Goal: Information Seeking & Learning: Check status

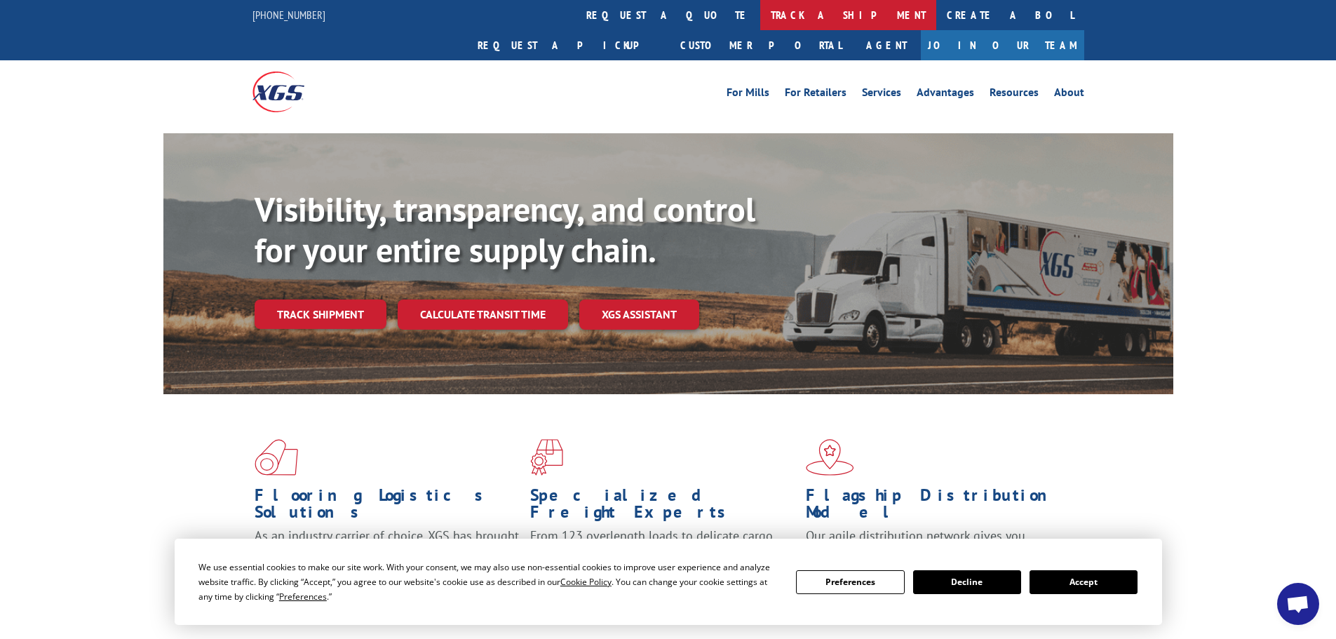
click at [760, 22] on link "track a shipment" at bounding box center [848, 15] width 176 height 30
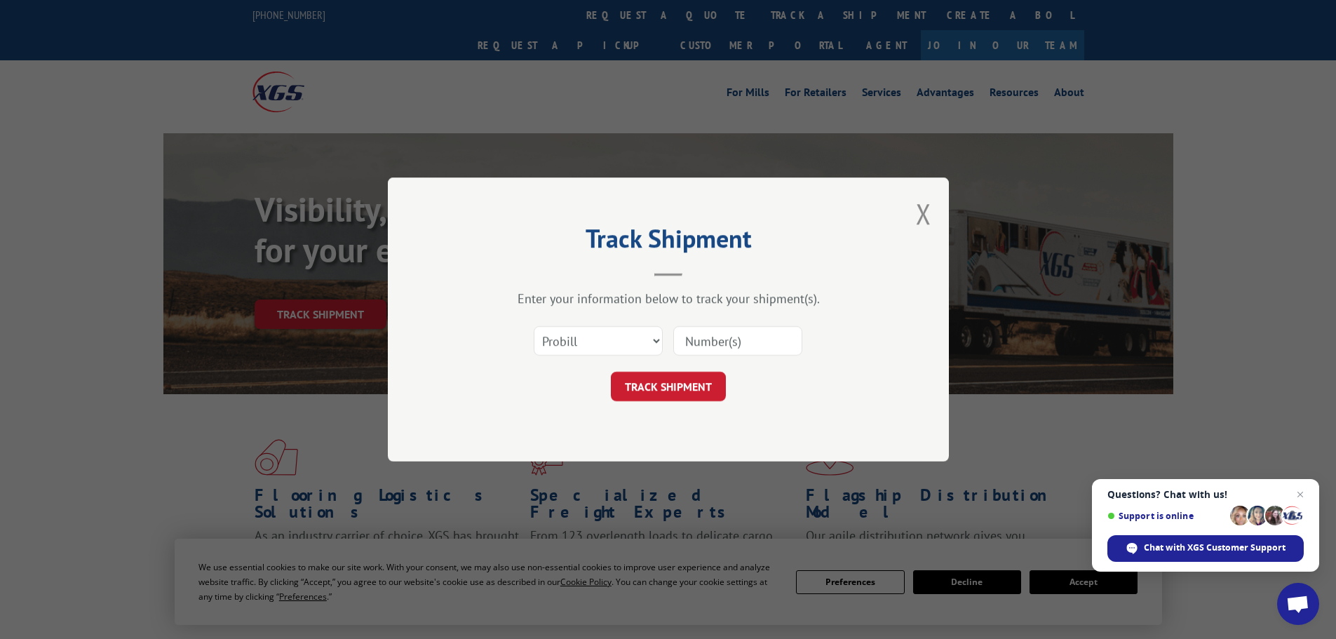
click at [706, 344] on input at bounding box center [737, 340] width 129 height 29
paste input "17228914"
type input "17228914"
click button "TRACK SHIPMENT" at bounding box center [668, 386] width 115 height 29
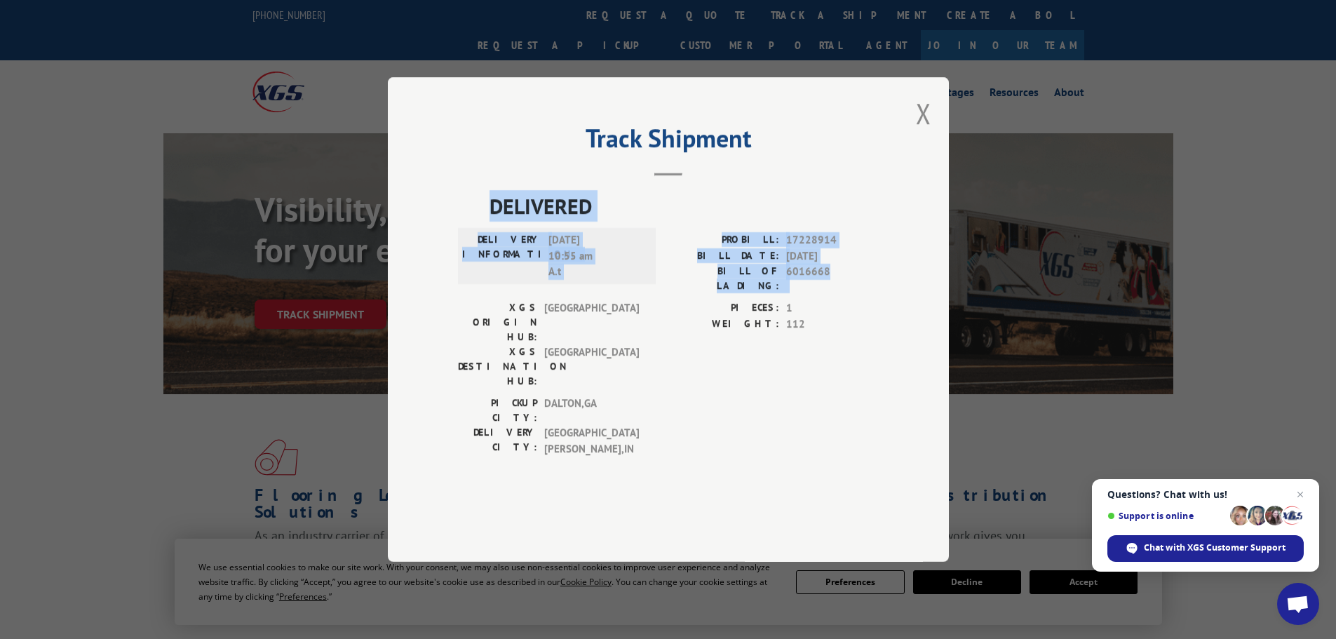
drag, startPoint x: 631, startPoint y: 311, endPoint x: 487, endPoint y: 240, distance: 160.6
click at [487, 240] on div "DELIVERED DELIVERY INFORMATION: [DATE] 10:55 am A.t PROBILL: 17228914 BILL DATE…" at bounding box center [668, 327] width 421 height 274
copy div "DELIVERED DELIVERY INFORMATION: [DATE] 10:55 am A.t PROBILL: 17228914 BILL DATE…"
click at [927, 132] on button "Close modal" at bounding box center [923, 113] width 15 height 37
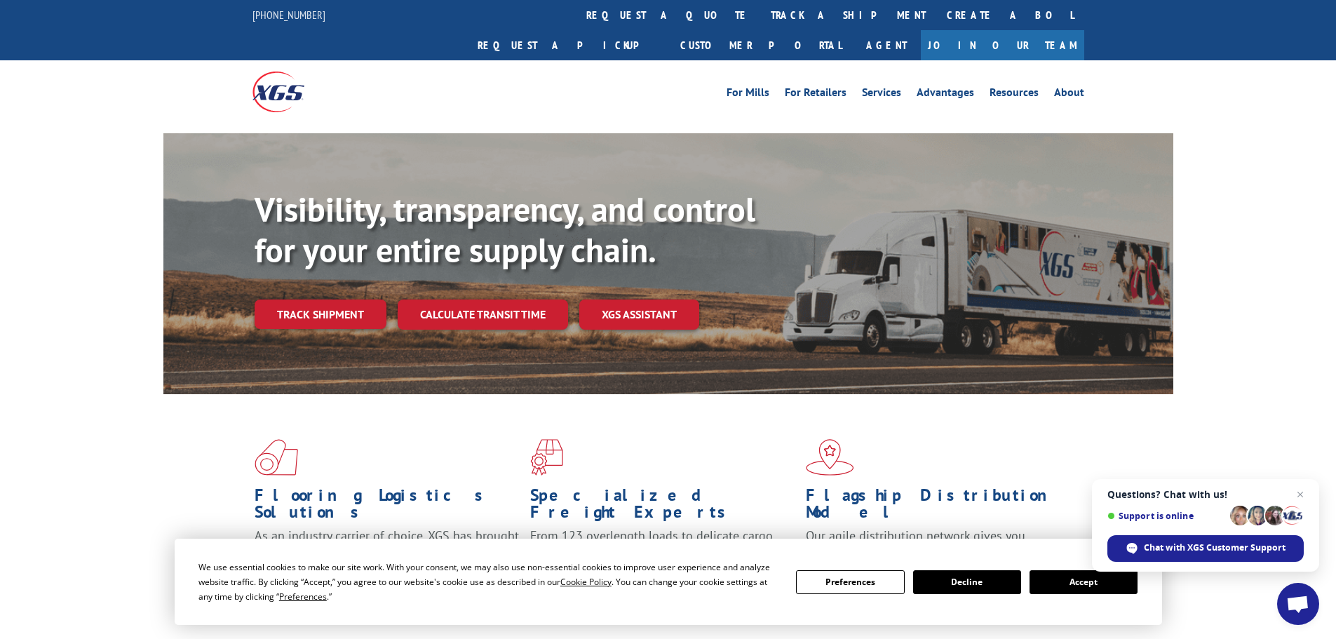
click at [760, 20] on link "track a shipment" at bounding box center [848, 15] width 176 height 30
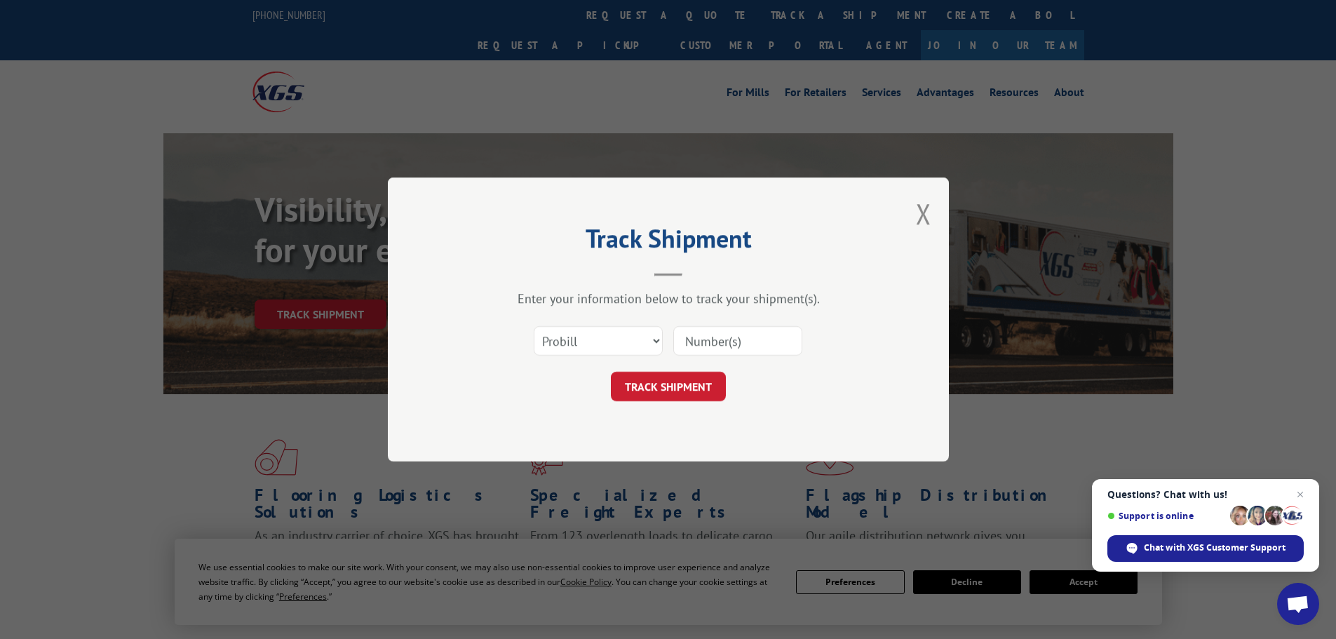
click at [731, 340] on input at bounding box center [737, 340] width 129 height 29
paste input "17228756"
type input "17228756"
click button "TRACK SHIPMENT" at bounding box center [668, 386] width 115 height 29
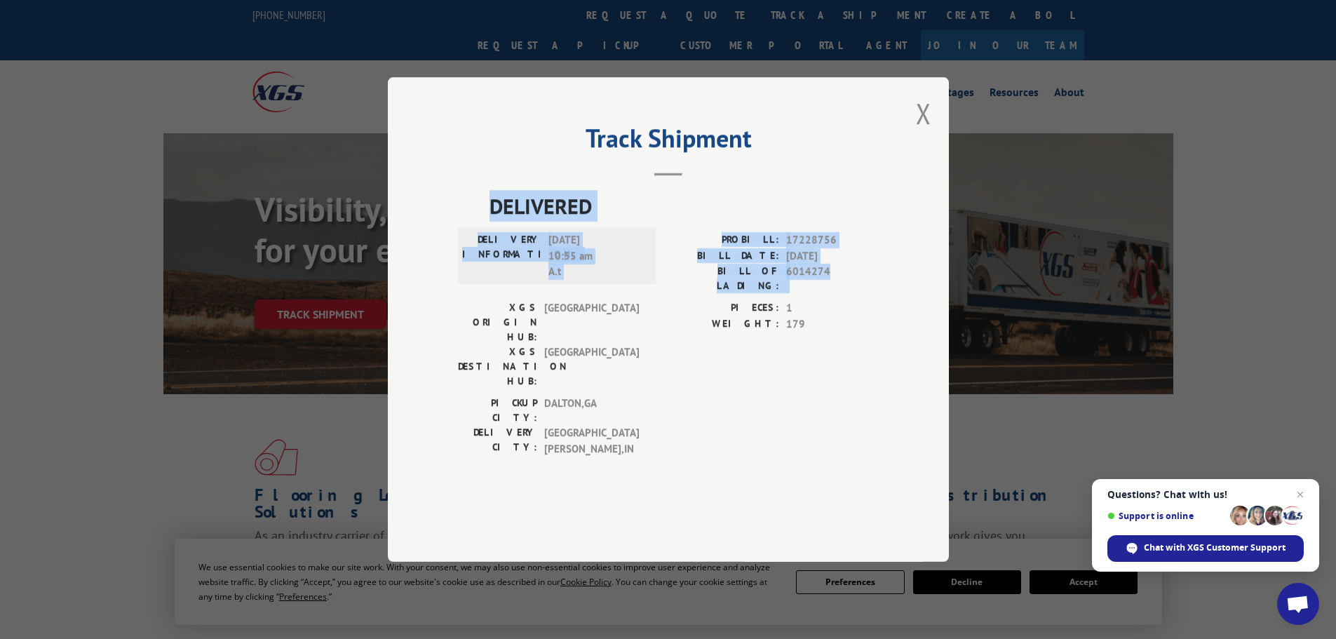
drag, startPoint x: 830, startPoint y: 307, endPoint x: 476, endPoint y: 239, distance: 359.9
click at [476, 239] on div "DELIVERED DELIVERY INFORMATION: [DATE] 10:55 am A.t PROBILL: 17228756 BILL DATE…" at bounding box center [668, 327] width 421 height 274
copy div "DELIVERED DELIVERY INFORMATION: [DATE] 10:55 am A.t PROBILL: 17228756 BILL DATE…"
click at [918, 132] on button "Close modal" at bounding box center [923, 113] width 15 height 37
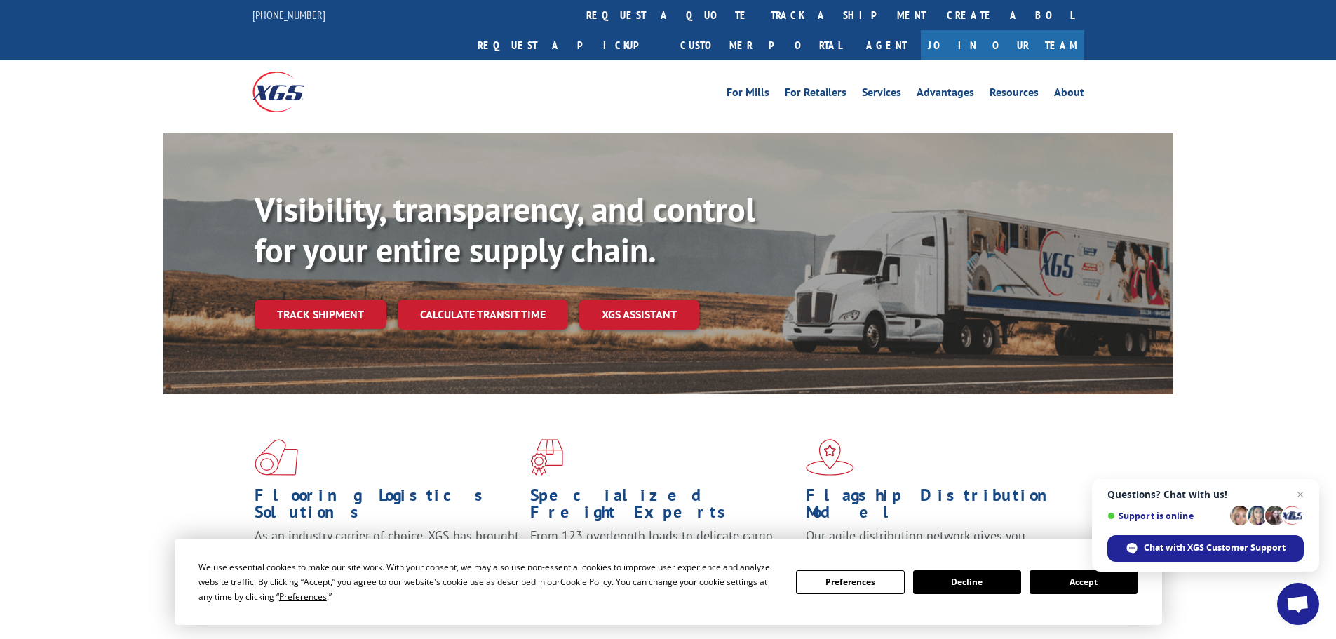
drag, startPoint x: 636, startPoint y: 12, endPoint x: 645, endPoint y: 51, distance: 39.8
click at [760, 11] on link "track a shipment" at bounding box center [848, 15] width 176 height 30
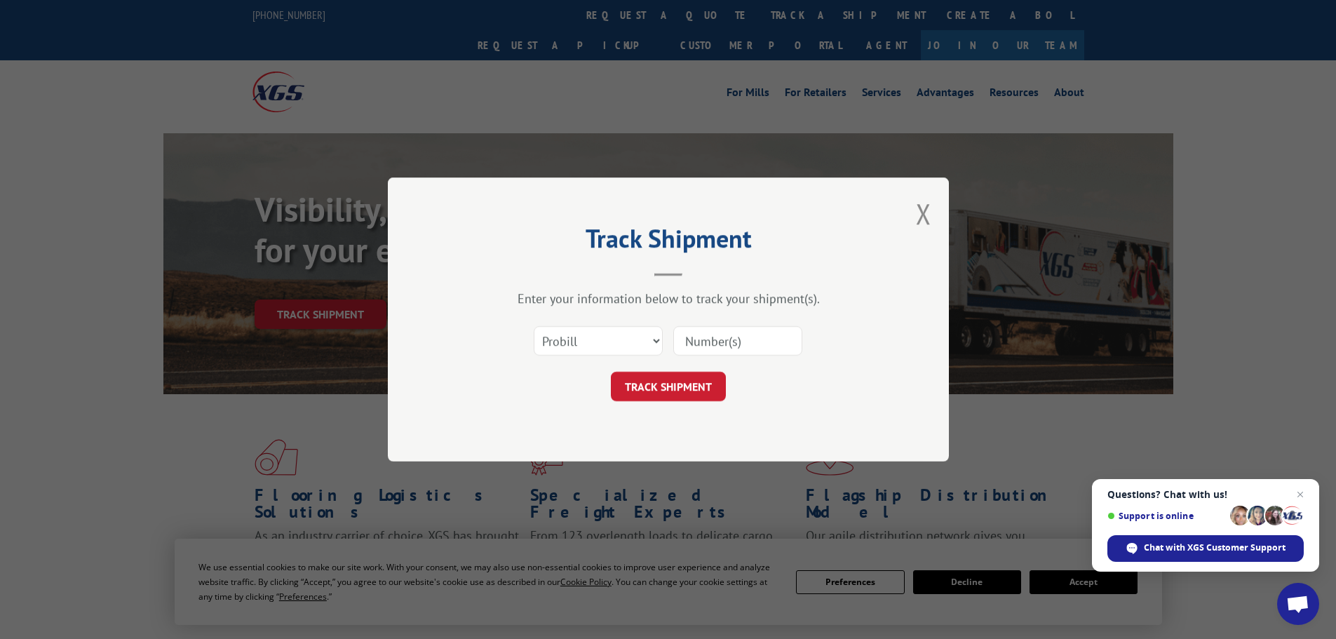
click at [712, 342] on input at bounding box center [737, 340] width 129 height 29
paste input "17228719"
type input "17228719"
click at [611, 372] on button "TRACK SHIPMENT" at bounding box center [668, 386] width 115 height 29
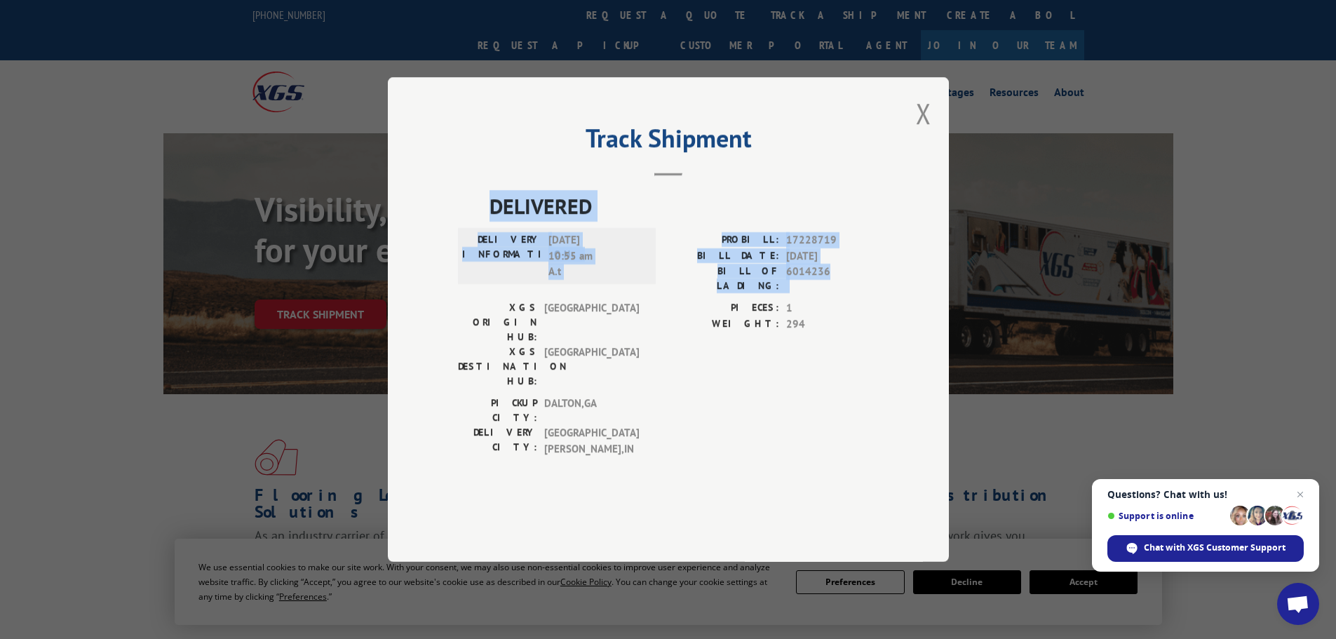
drag, startPoint x: 835, startPoint y: 305, endPoint x: 492, endPoint y: 238, distance: 349.6
click at [492, 238] on div "DELIVERED DELIVERY INFORMATION: [DATE] 10:55 am A.t PROBILL: 17228719 BILL DATE…" at bounding box center [668, 327] width 421 height 274
copy div "DELIVERED DELIVERY INFORMATION: [DATE] 10:55 am A.t PROBILL: 17228719 BILL DATE…"
click at [927, 132] on button "Close modal" at bounding box center [923, 113] width 15 height 37
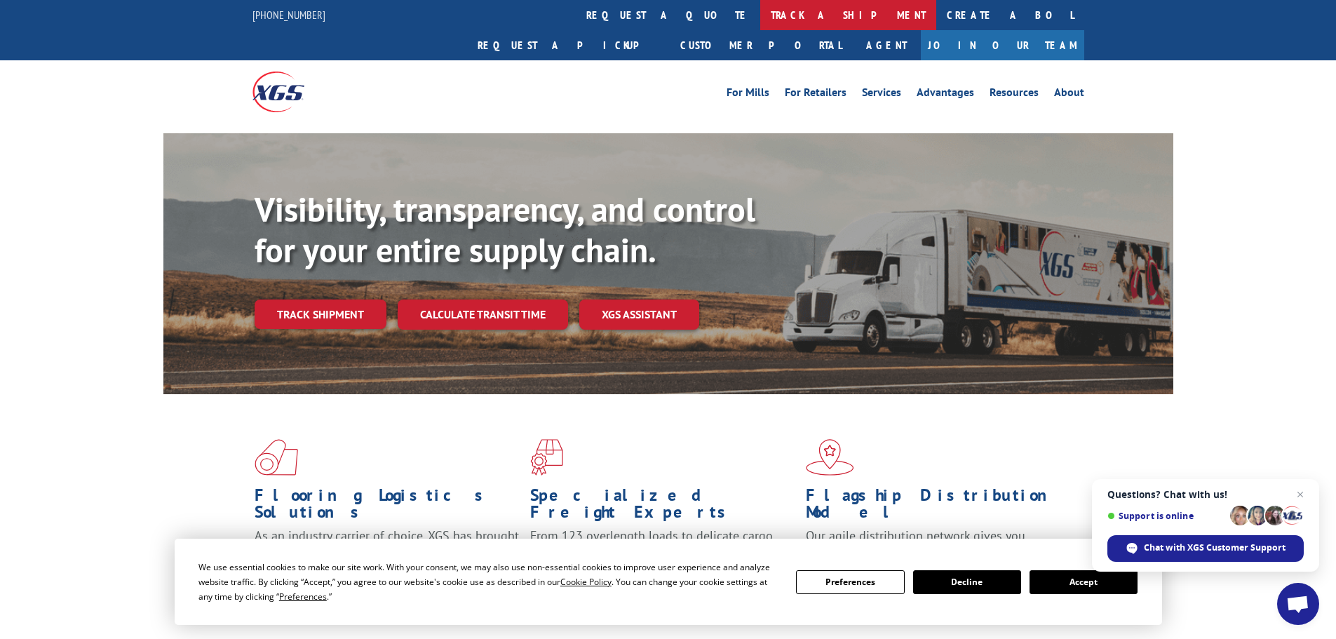
click at [760, 9] on link "track a shipment" at bounding box center [848, 15] width 176 height 30
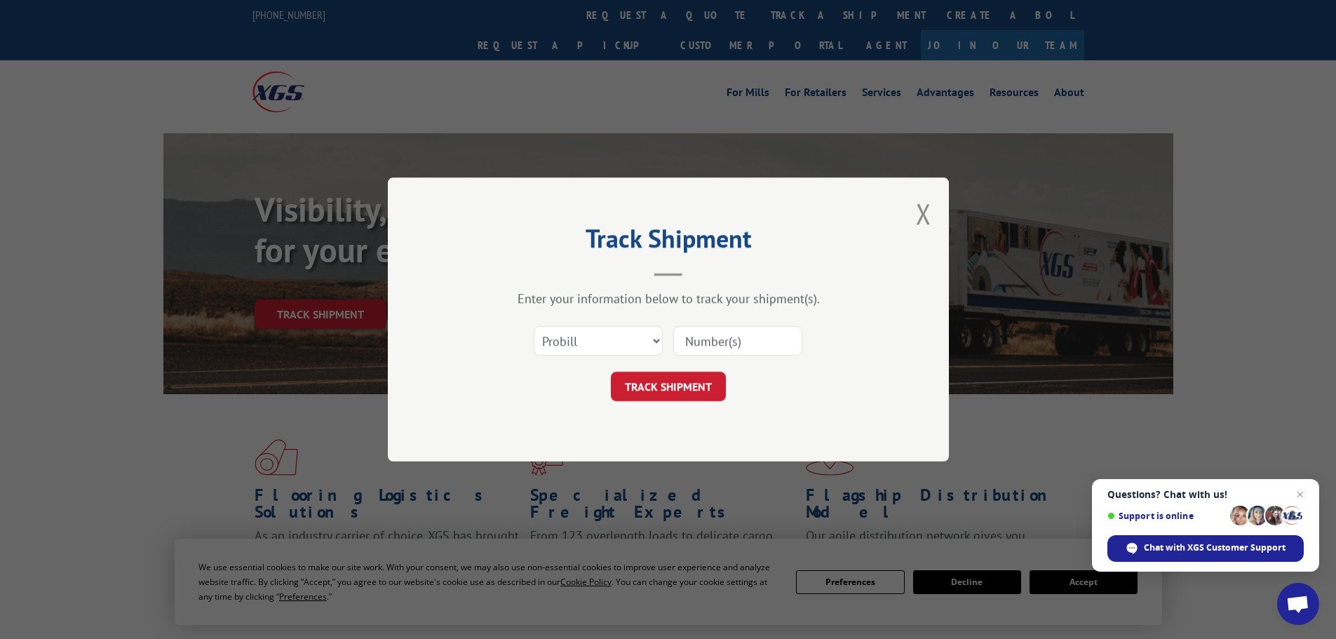
click at [736, 339] on input at bounding box center [737, 340] width 129 height 29
paste input "17521131"
type input "17521131"
click at [681, 394] on button "TRACK SHIPMENT" at bounding box center [668, 386] width 115 height 29
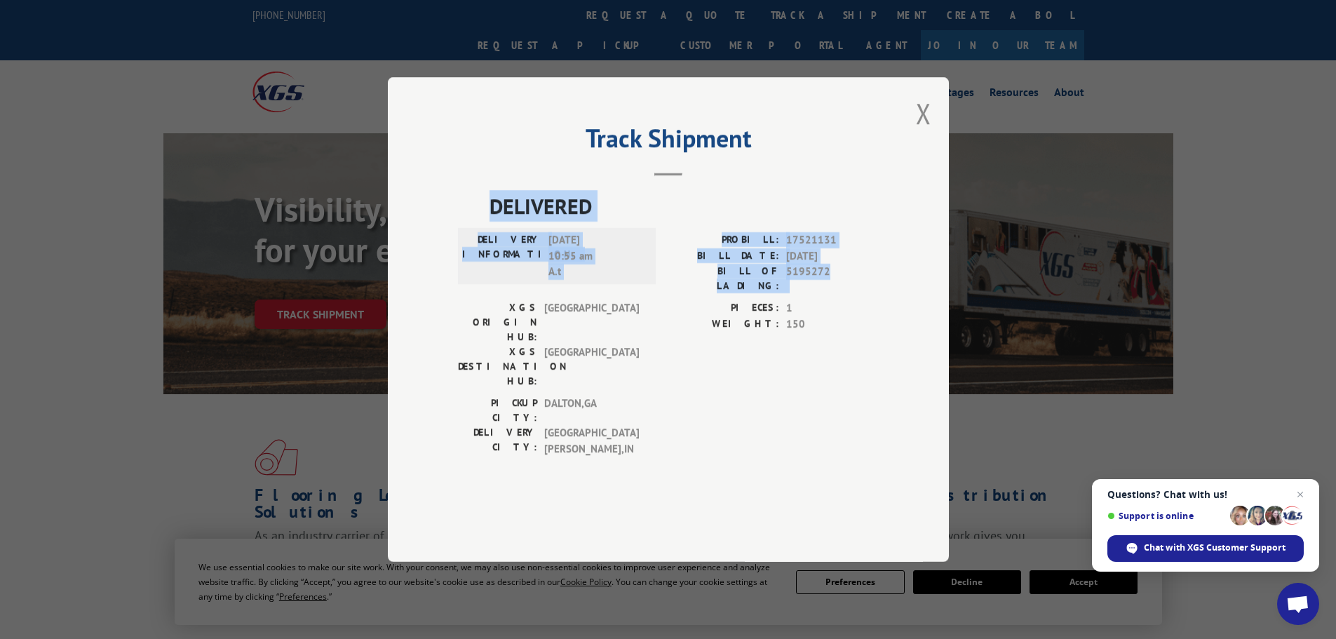
drag, startPoint x: 685, startPoint y: 318, endPoint x: 482, endPoint y: 255, distance: 212.3
click at [482, 255] on div "DELIVERED DELIVERY INFORMATION: [DATE] 10:55 am A.t PROBILL: 17521131 BILL DATE…" at bounding box center [668, 327] width 421 height 274
copy div "DELIVERED DELIVERY INFORMATION: [DATE] 10:55 am A.t PROBILL: 17521131 BILL DATE…"
click at [924, 132] on button "Close modal" at bounding box center [923, 113] width 15 height 37
